Goal: Task Accomplishment & Management: Use online tool/utility

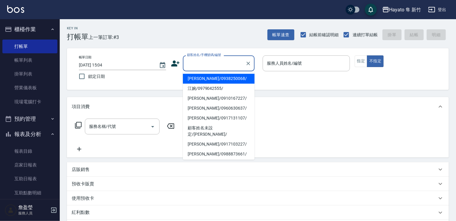
click at [196, 63] on input "顧客姓名/手機號碼/編號" at bounding box center [214, 63] width 57 height 10
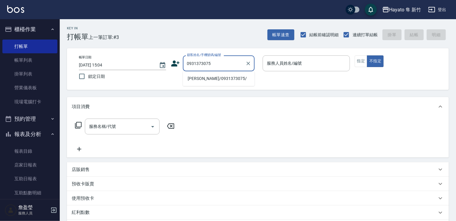
click at [190, 83] on li "[PERSON_NAME]/0931373075/" at bounding box center [219, 79] width 72 height 10
type input "[PERSON_NAME]/0931373075/"
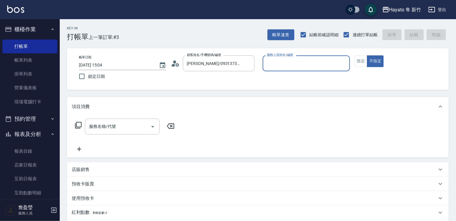
type input "[PERSON_NAME](無代號)"
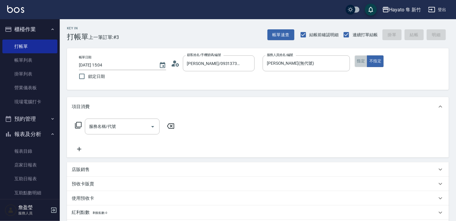
click at [359, 60] on button "指定" at bounding box center [361, 61] width 13 height 12
click at [103, 126] on input "服務名稱/代號" at bounding box center [118, 126] width 60 height 10
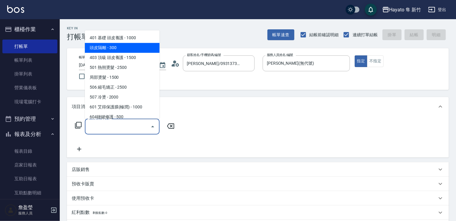
scroll to position [60, 0]
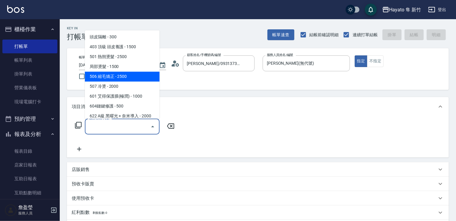
click at [107, 74] on span "506 縮毛矯正 - 2500" at bounding box center [122, 76] width 75 height 10
type input "506 縮毛矯正 (506)"
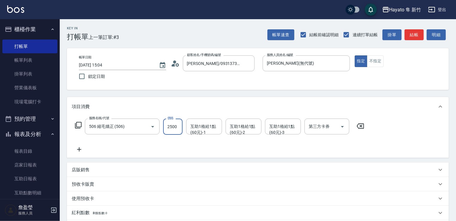
click at [174, 126] on input "2500" at bounding box center [172, 126] width 19 height 16
click at [123, 145] on div "服務名稱/代號 506 縮毛矯正 (506) 服務名稱/代號 價格 2200 價格 互助1格給1點(60元)-1 互助1格給1點(60元)-1 互助1格給1點…" at bounding box center [220, 135] width 296 height 34
click at [176, 122] on input "2200" at bounding box center [172, 126] width 19 height 16
type input "3000"
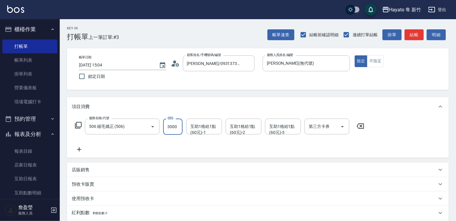
click at [168, 150] on div "服務名稱/代號 506 縮毛矯正 (506) 服務名稱/代號 價格 3000 價格 互助1格給1點(60元)-1 互助1格給1點(60元)-1 互助1格給1點…" at bounding box center [220, 135] width 296 height 34
click at [85, 169] on p "店販銷售" at bounding box center [81, 170] width 18 height 6
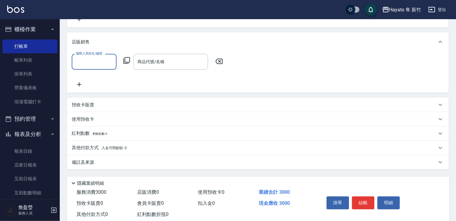
scroll to position [146, 0]
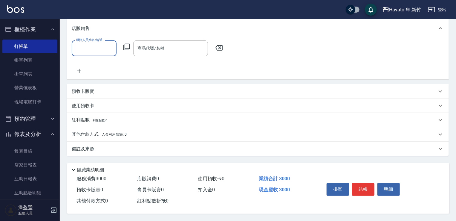
click at [108, 147] on div "備註及來源" at bounding box center [254, 149] width 365 height 6
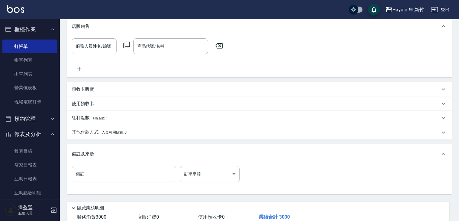
click at [219, 167] on body "Hayato 隼 新竹 登出 櫃檯作業 打帳單 帳單列表 掛單列表 營業儀表板 現場電腦打卡 預約管理 預約管理 報表及分析 報表目錄 店家日報表 互助日報表…" at bounding box center [229, 56] width 459 height 405
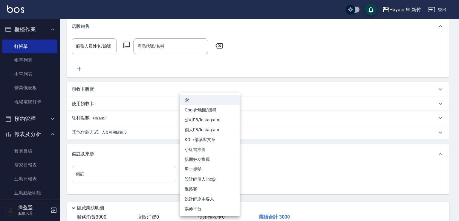
drag, startPoint x: 191, startPoint y: 198, endPoint x: 197, endPoint y: 191, distance: 9.3
click at [193, 197] on li "設計師原本客人" at bounding box center [210, 199] width 60 height 10
type input "設計師原本客人"
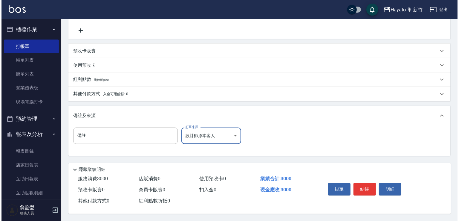
scroll to position [186, 0]
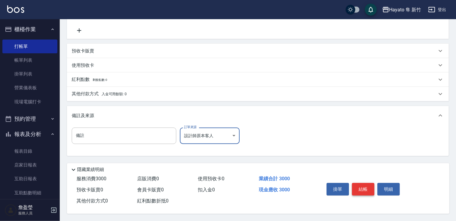
click at [363, 186] on button "結帳" at bounding box center [363, 189] width 22 height 13
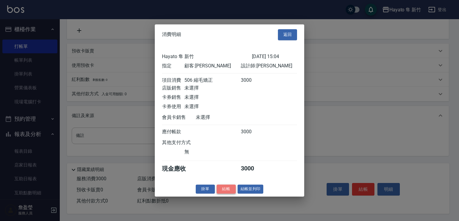
click at [228, 193] on button "結帳" at bounding box center [226, 188] width 19 height 9
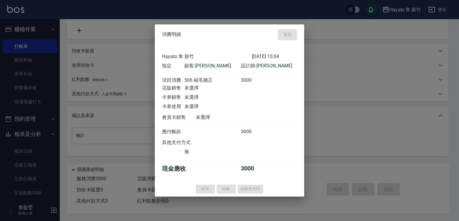
type input "[DATE] 16:58"
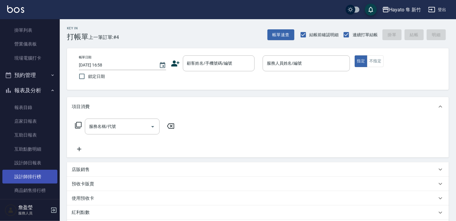
scroll to position [60, 0]
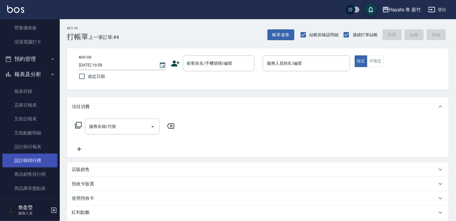
click at [16, 161] on link "設計師排行榜" at bounding box center [29, 160] width 55 height 14
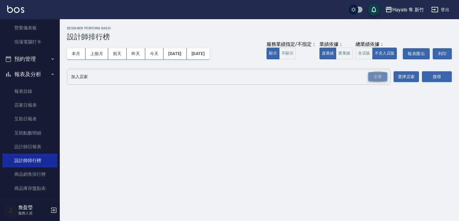
click at [379, 76] on div "全選" at bounding box center [377, 76] width 19 height 9
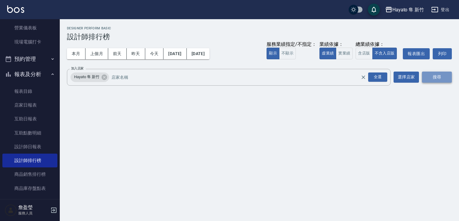
click at [437, 73] on button "搜尋" at bounding box center [437, 76] width 30 height 11
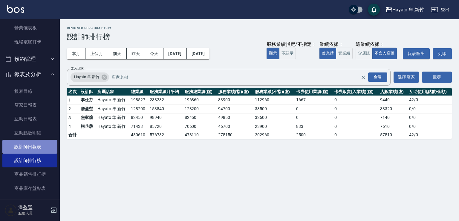
click at [42, 144] on link "設計師日報表" at bounding box center [29, 147] width 55 height 14
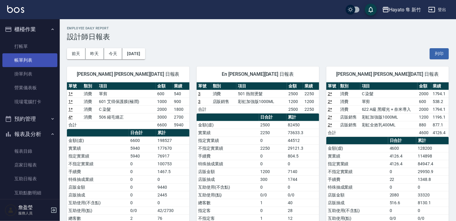
click at [19, 62] on link "帳單列表" at bounding box center [29, 60] width 55 height 14
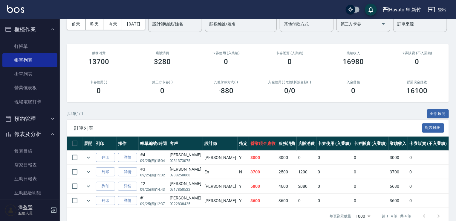
scroll to position [63, 0]
